Goal: Information Seeking & Learning: Learn about a topic

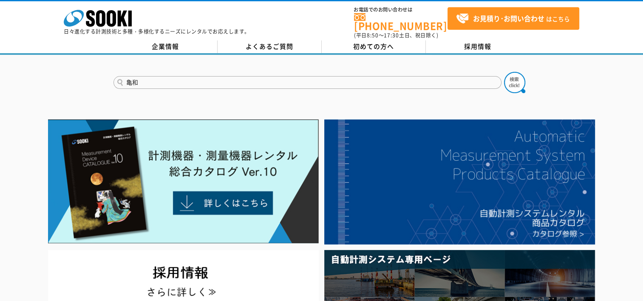
type input "亀"
type input "カメラ"
click at [504, 72] on button at bounding box center [514, 82] width 21 height 21
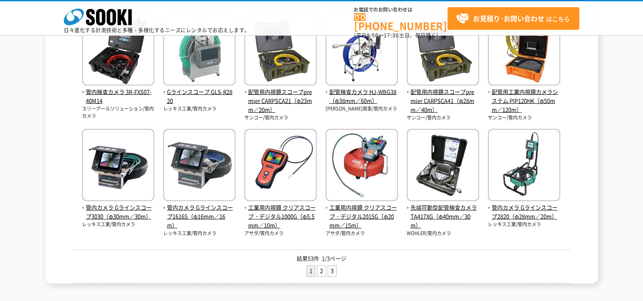
scroll to position [340, 0]
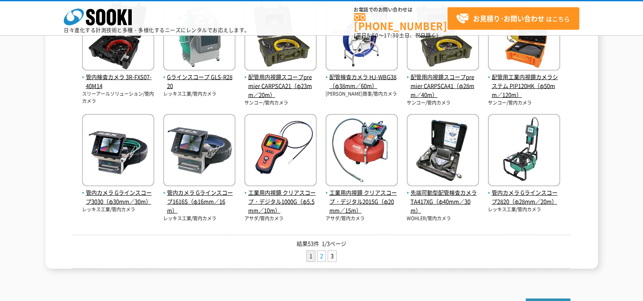
click at [324, 254] on link "2" at bounding box center [321, 256] width 8 height 11
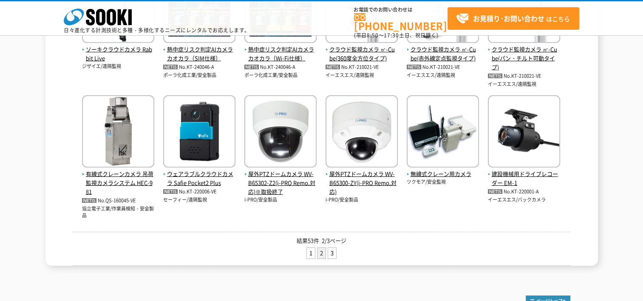
scroll to position [382, 0]
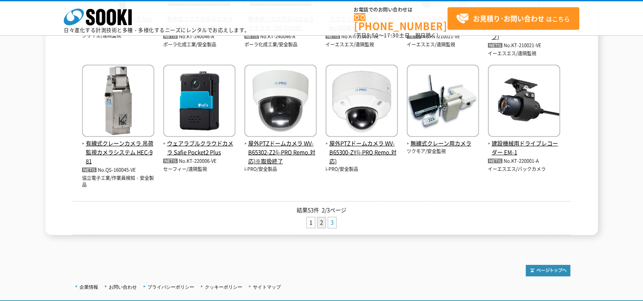
click at [333, 219] on link "3" at bounding box center [332, 222] width 8 height 11
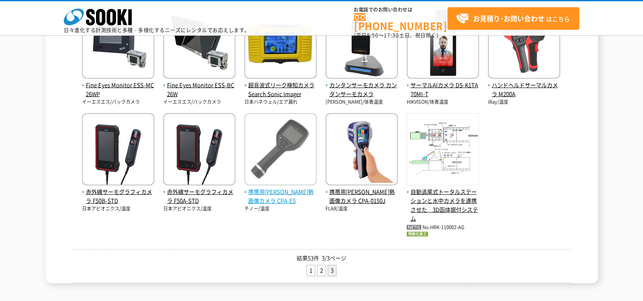
scroll to position [340, 0]
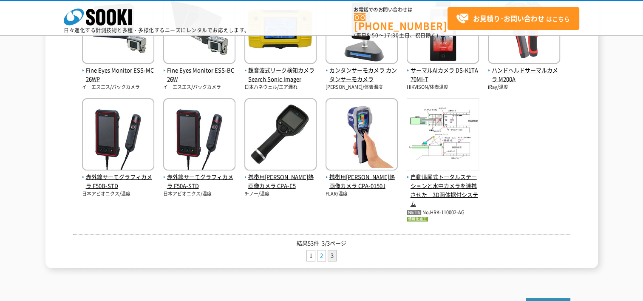
click at [321, 254] on link "2" at bounding box center [321, 255] width 8 height 11
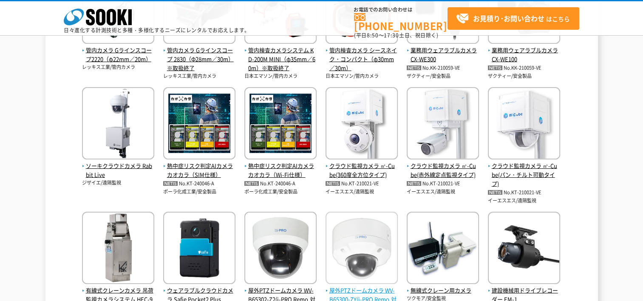
scroll to position [340, 0]
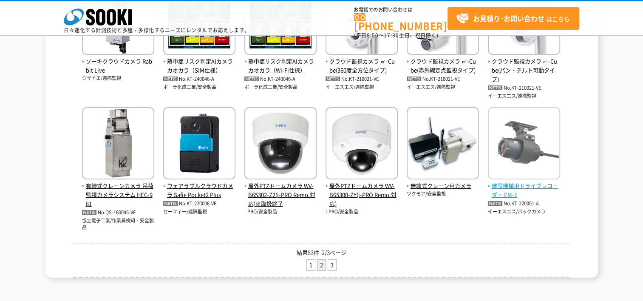
click at [517, 189] on span "建設機械用ドライブレコーダー EM-1" at bounding box center [524, 190] width 72 height 18
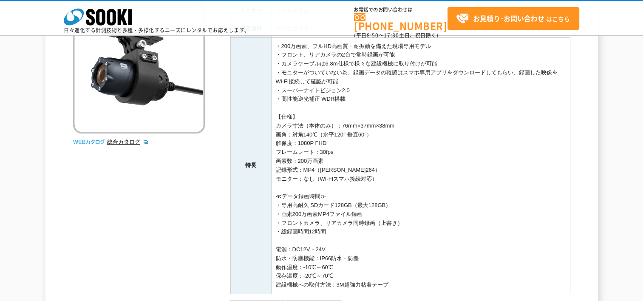
scroll to position [127, 0]
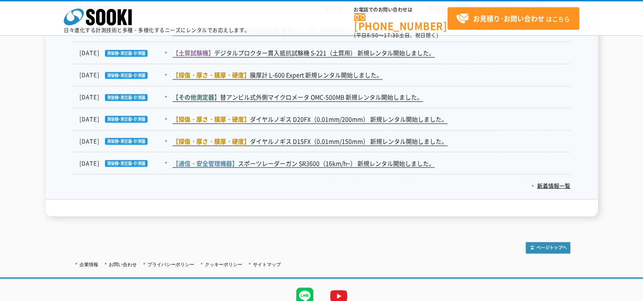
scroll to position [1395, 0]
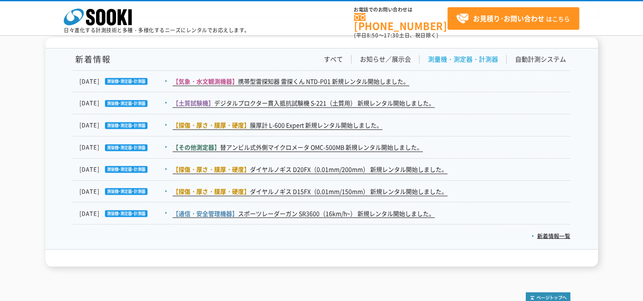
click at [443, 57] on link "測量機・測定器・計測器" at bounding box center [463, 59] width 70 height 9
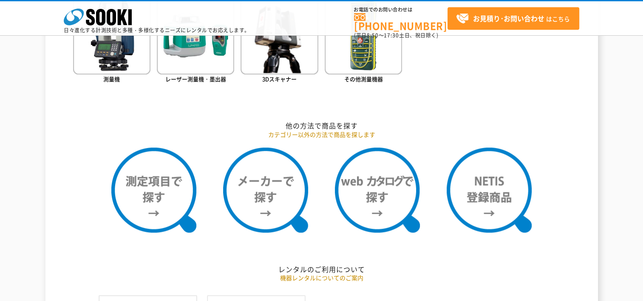
scroll to position [630, 0]
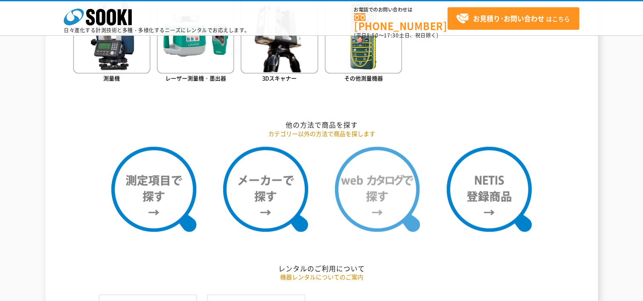
click at [382, 189] on img at bounding box center [377, 189] width 85 height 85
